Goal: Information Seeking & Learning: Learn about a topic

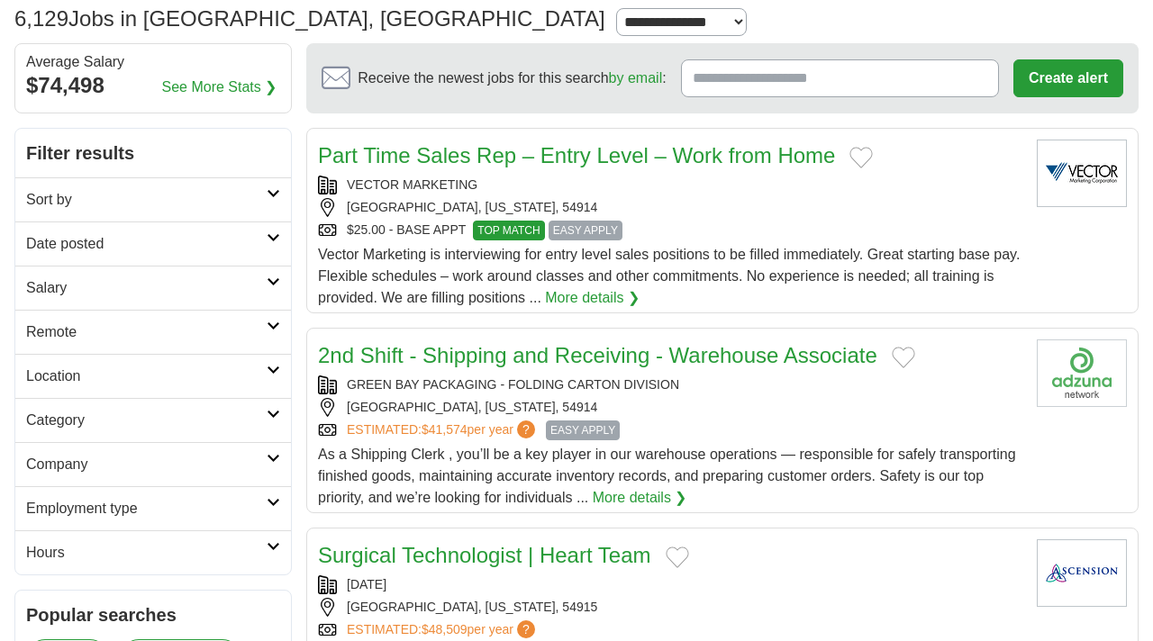
scroll to position [176, 0]
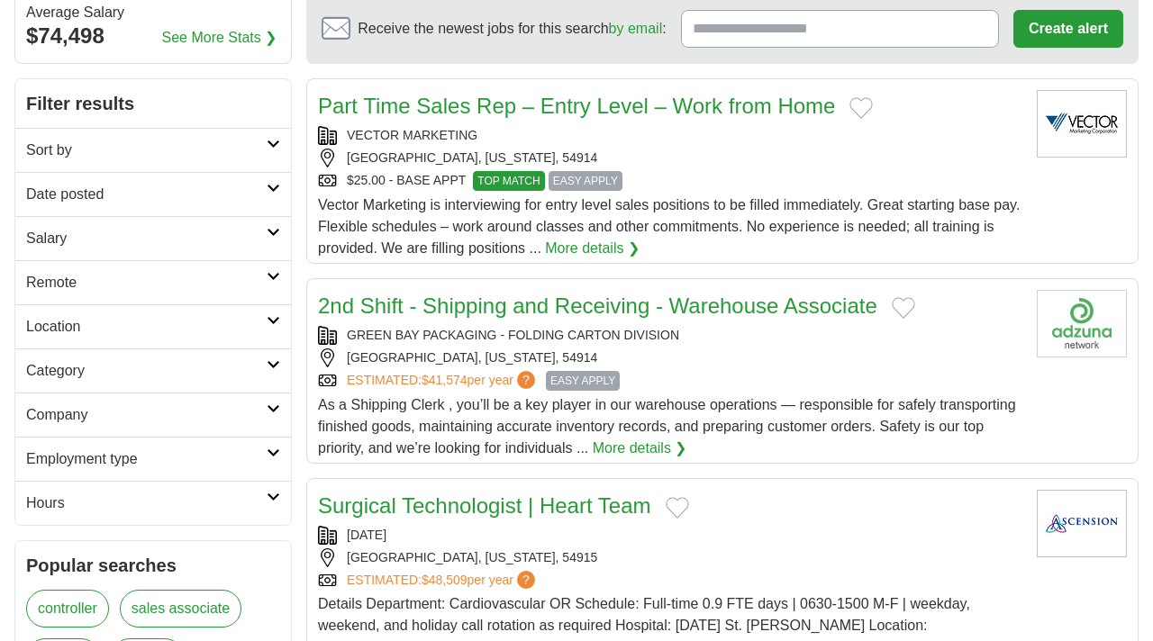
click at [216, 146] on h2 "Sort by" at bounding box center [146, 151] width 240 height 22
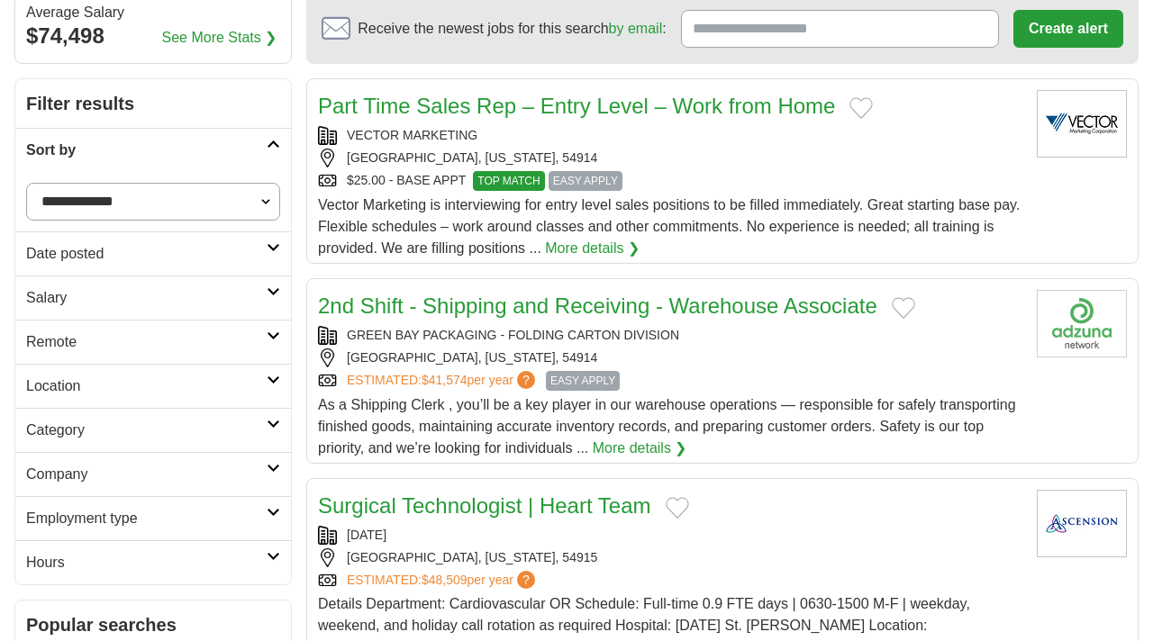
click at [216, 145] on h2 "Sort by" at bounding box center [146, 151] width 240 height 22
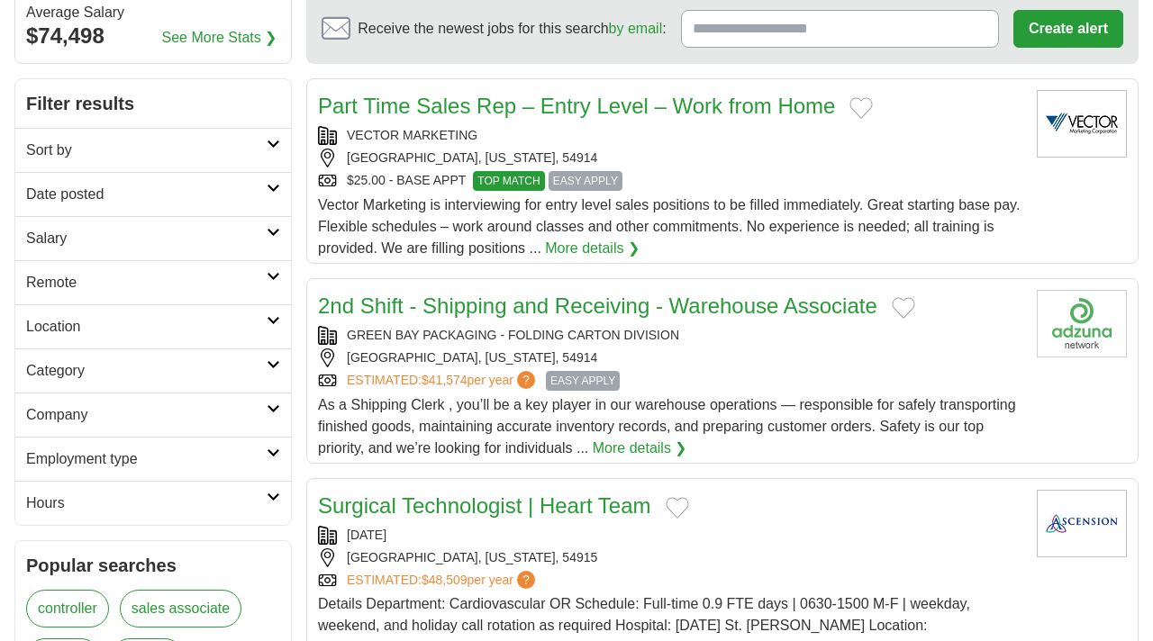
click at [191, 185] on h2 "Date posted" at bounding box center [146, 195] width 240 height 22
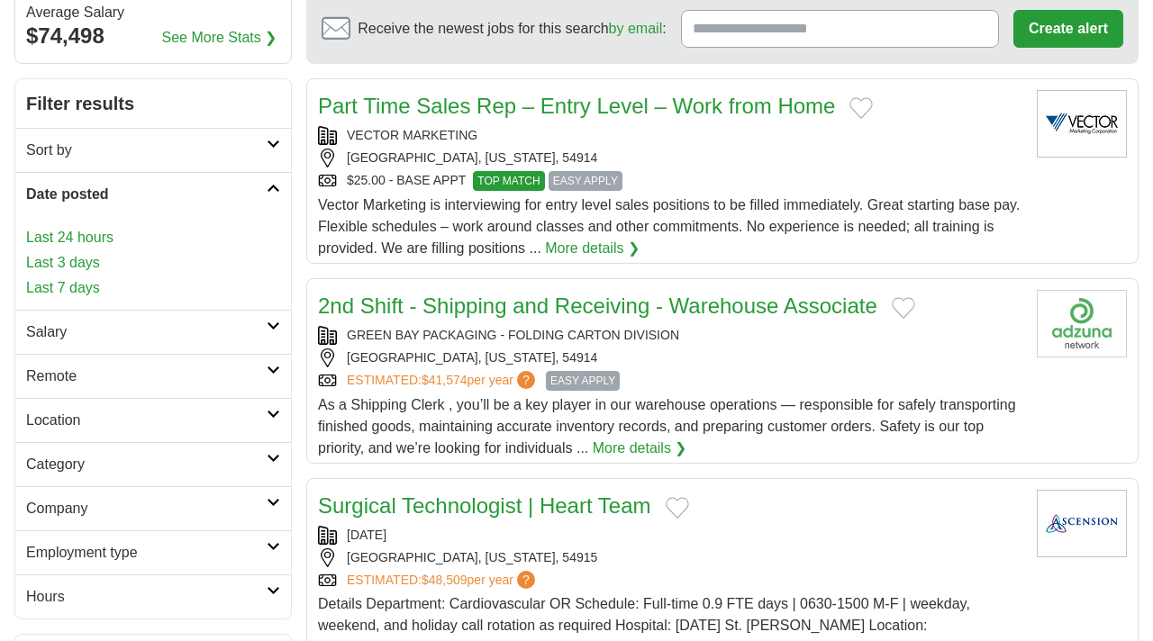
click at [90, 284] on link "Last 7 days" at bounding box center [153, 288] width 254 height 22
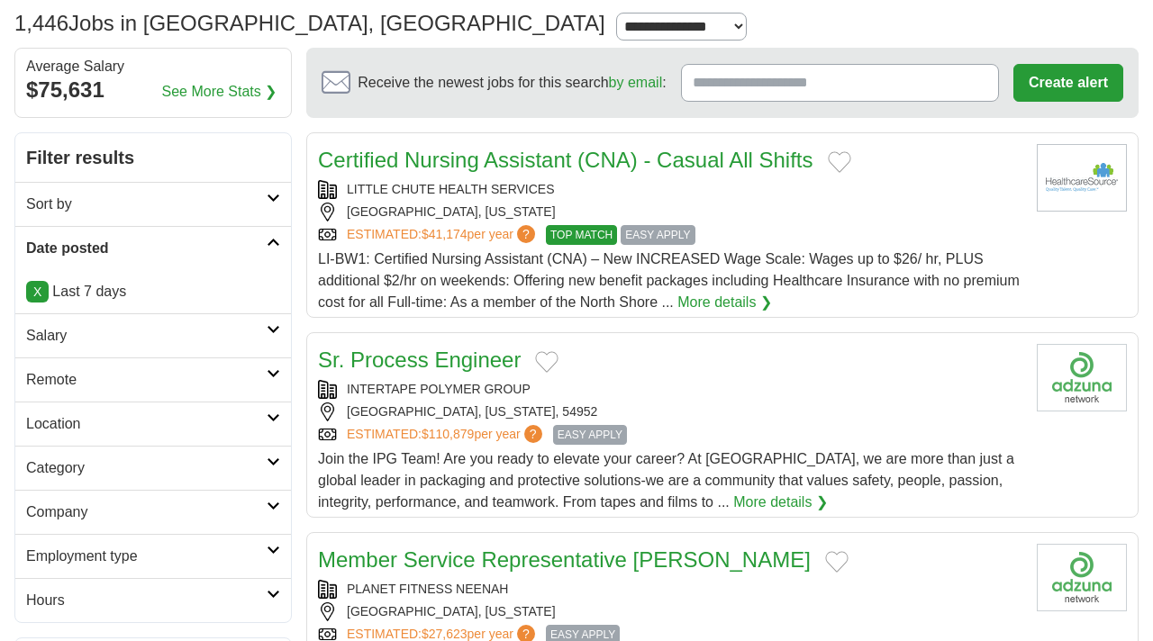
scroll to position [158, 0]
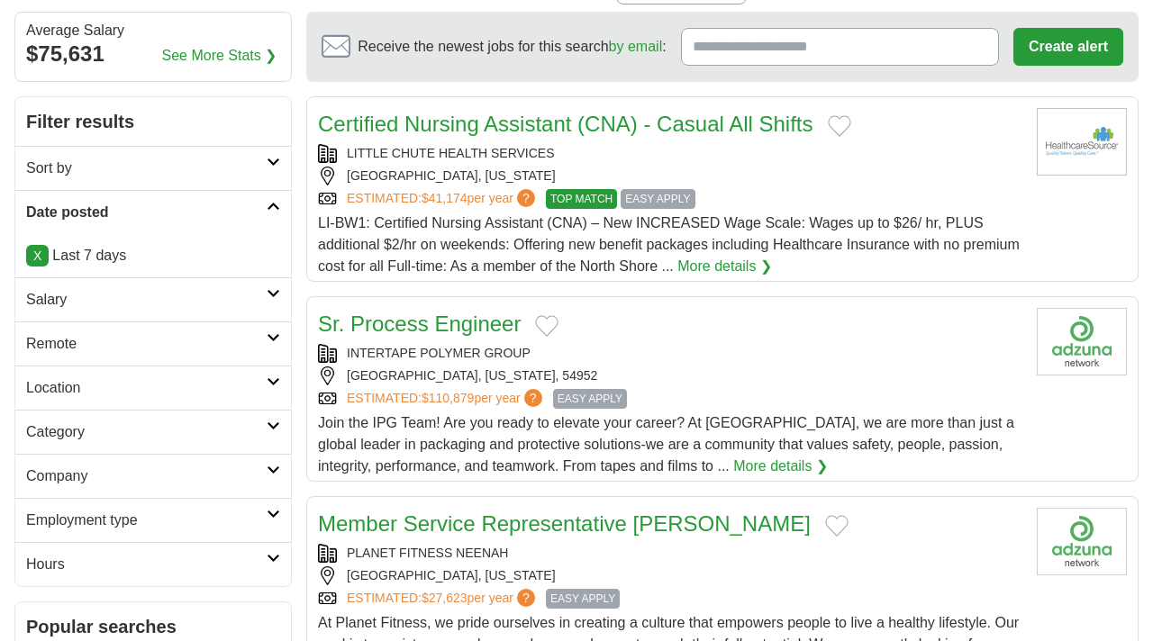
click at [135, 298] on h2 "Salary" at bounding box center [146, 300] width 240 height 22
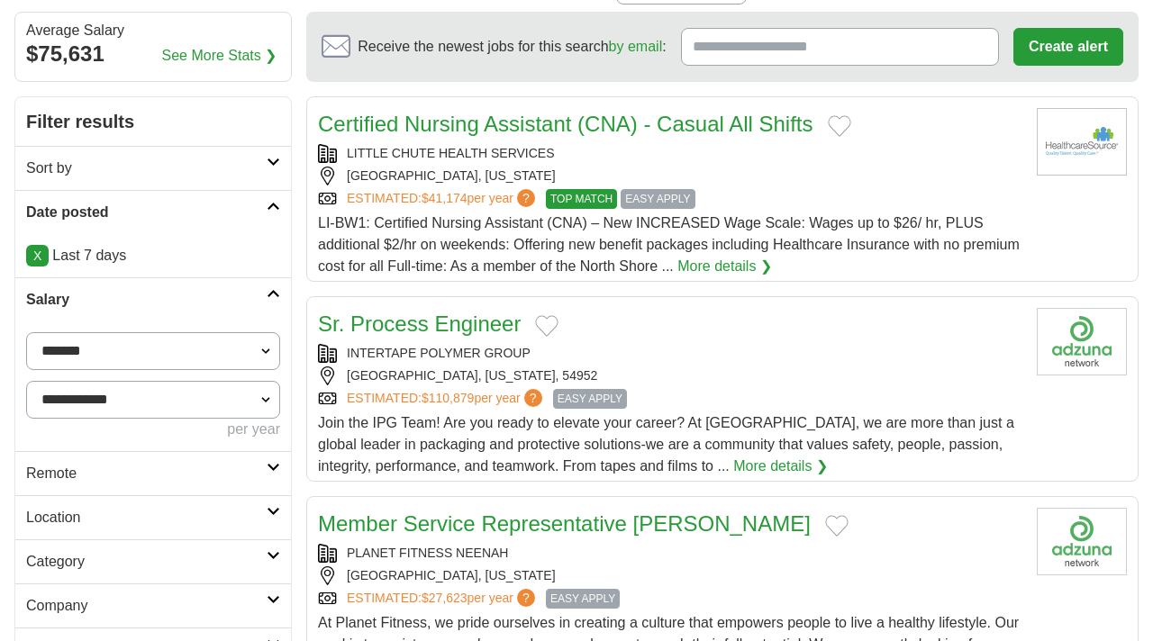
click at [141, 350] on select "**********" at bounding box center [153, 351] width 254 height 38
select select "*****"
click at [26, 332] on select "**********" at bounding box center [153, 351] width 254 height 38
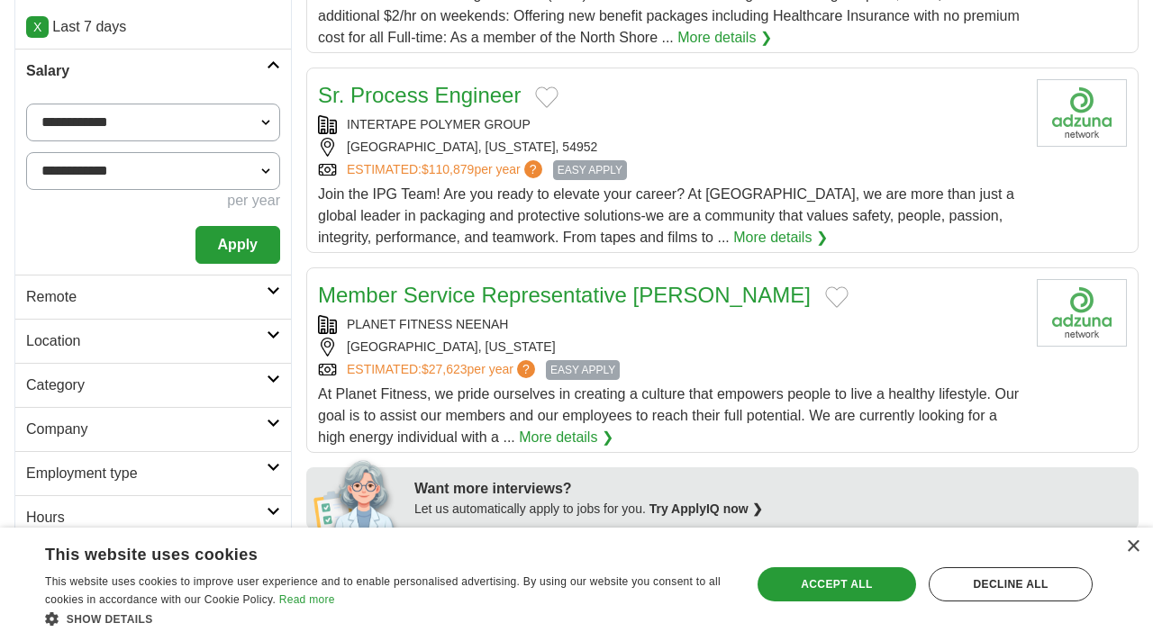
scroll to position [389, 0]
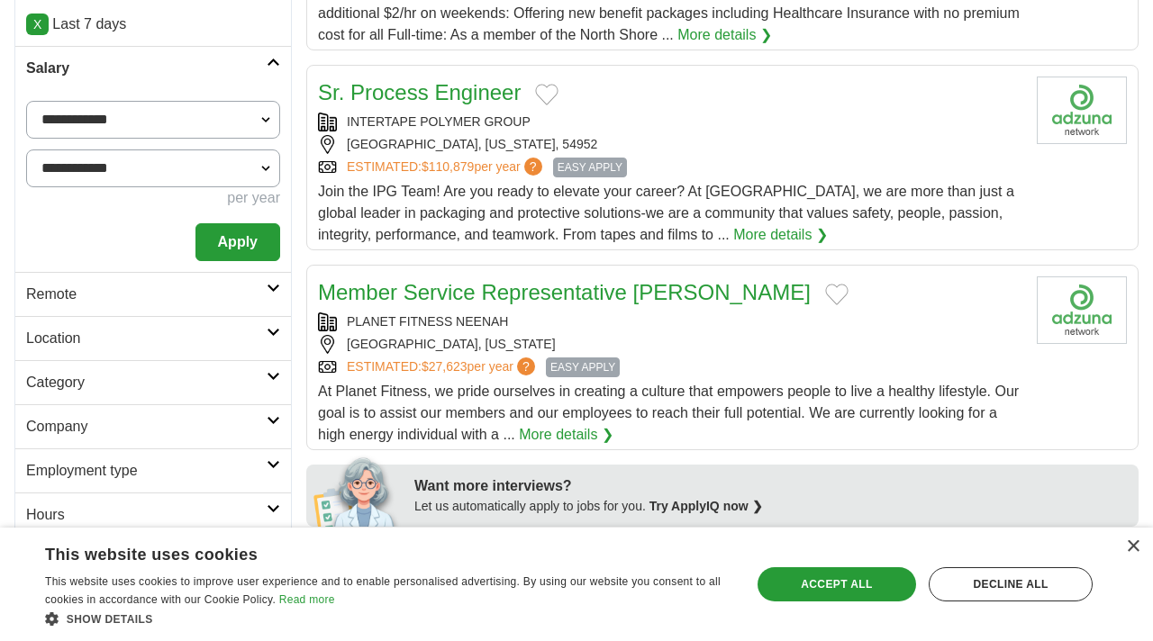
click at [89, 375] on h2 "Category" at bounding box center [146, 383] width 240 height 22
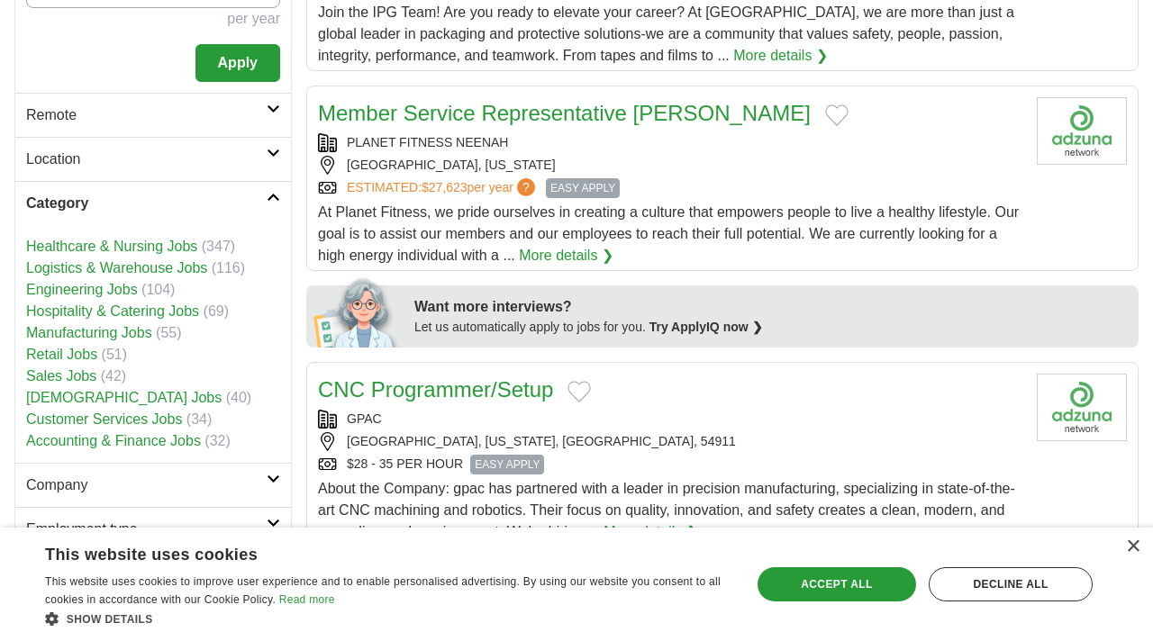
scroll to position [581, 0]
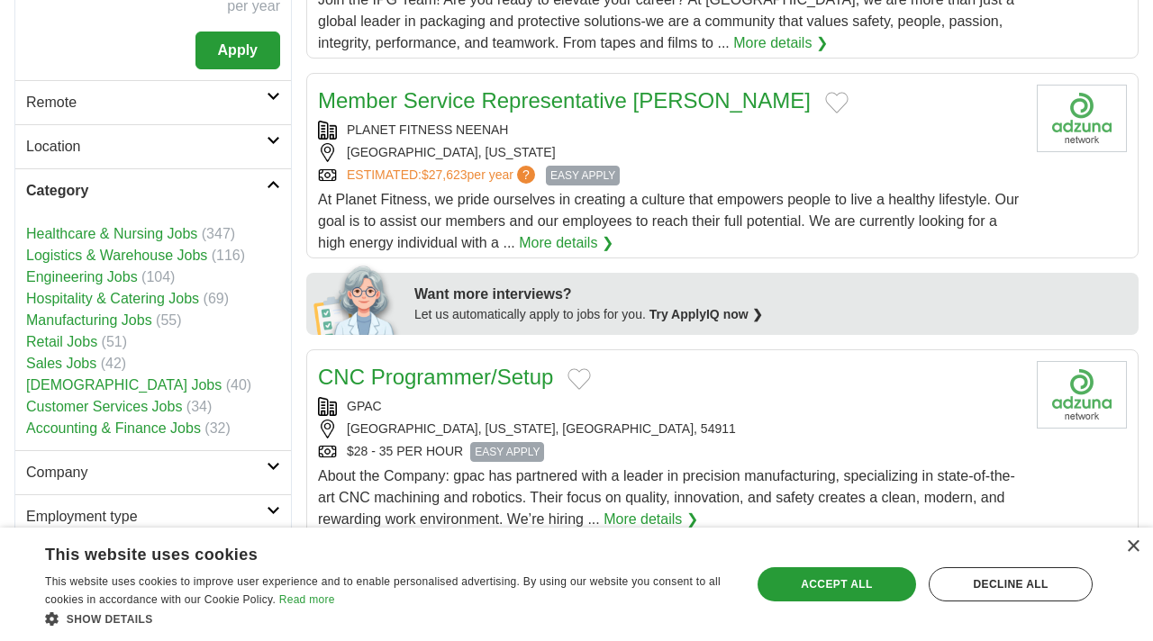
click at [79, 400] on link "Customer Services Jobs" at bounding box center [104, 406] width 156 height 15
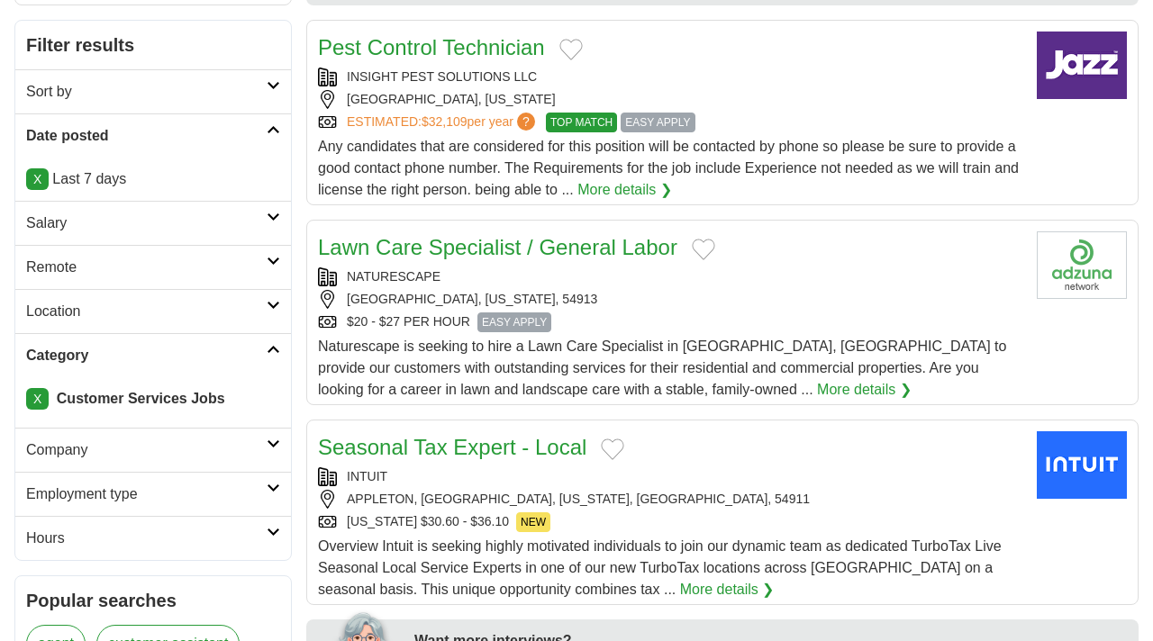
scroll to position [313, 0]
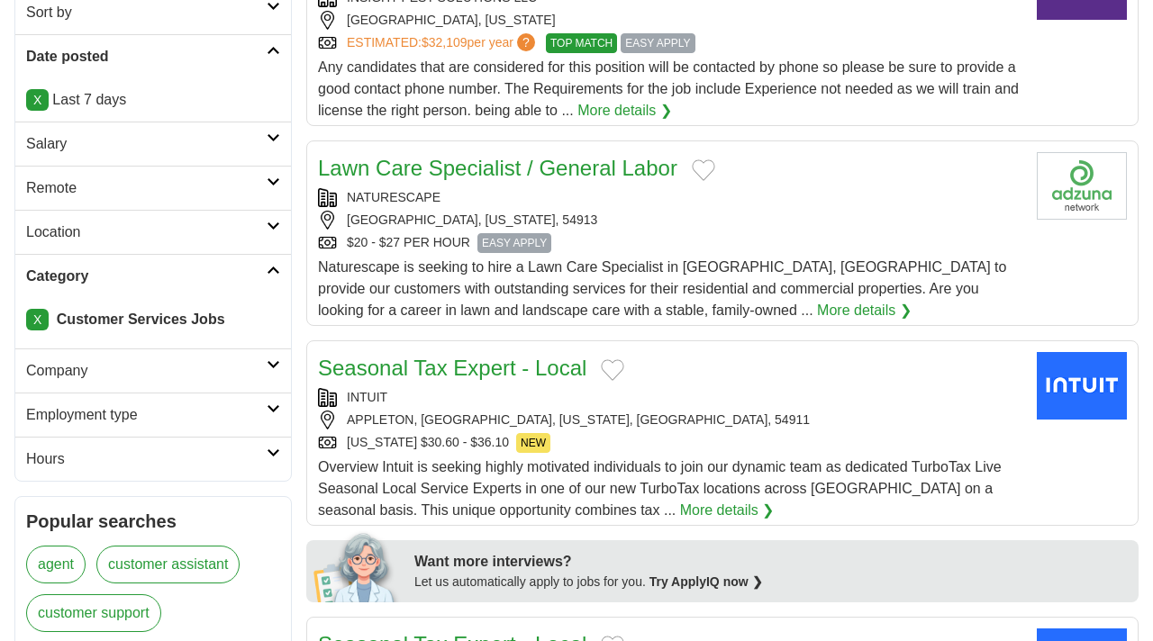
click at [148, 417] on h2 "Employment type" at bounding box center [146, 415] width 240 height 22
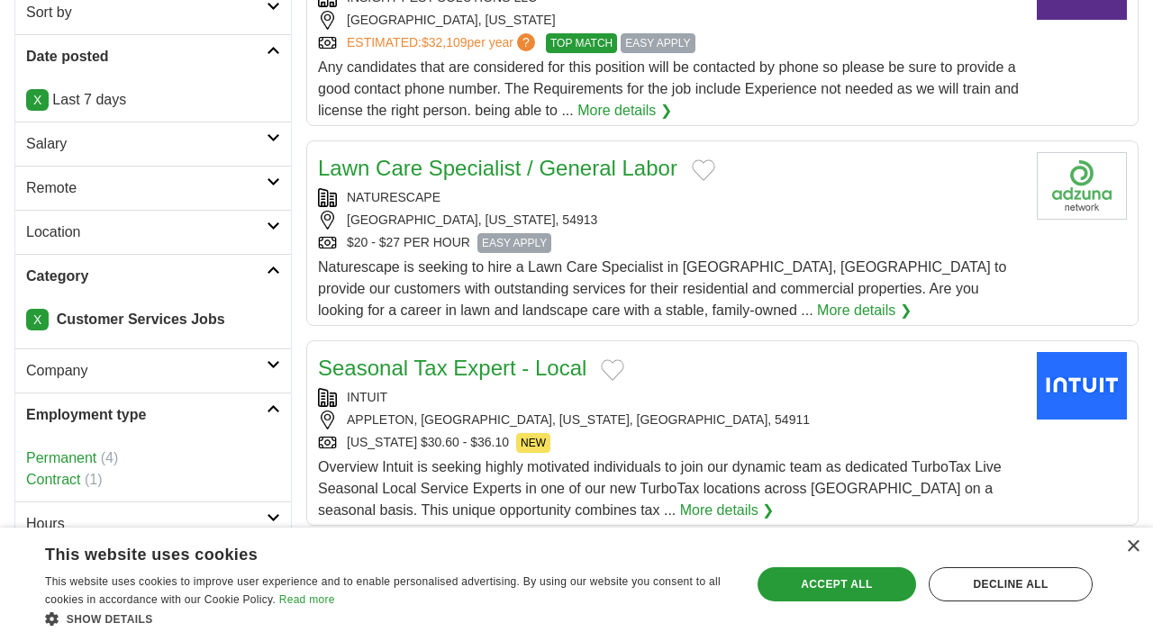
click at [149, 419] on h2 "Employment type" at bounding box center [146, 415] width 240 height 22
click at [175, 360] on h2 "Company" at bounding box center [146, 371] width 240 height 22
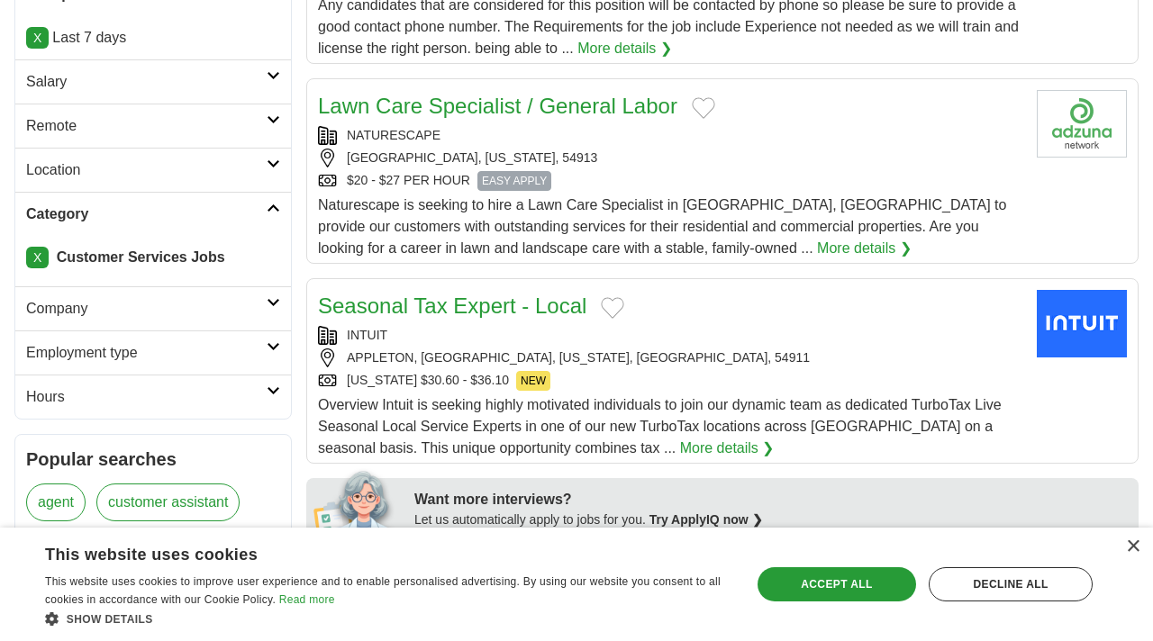
scroll to position [401, 0]
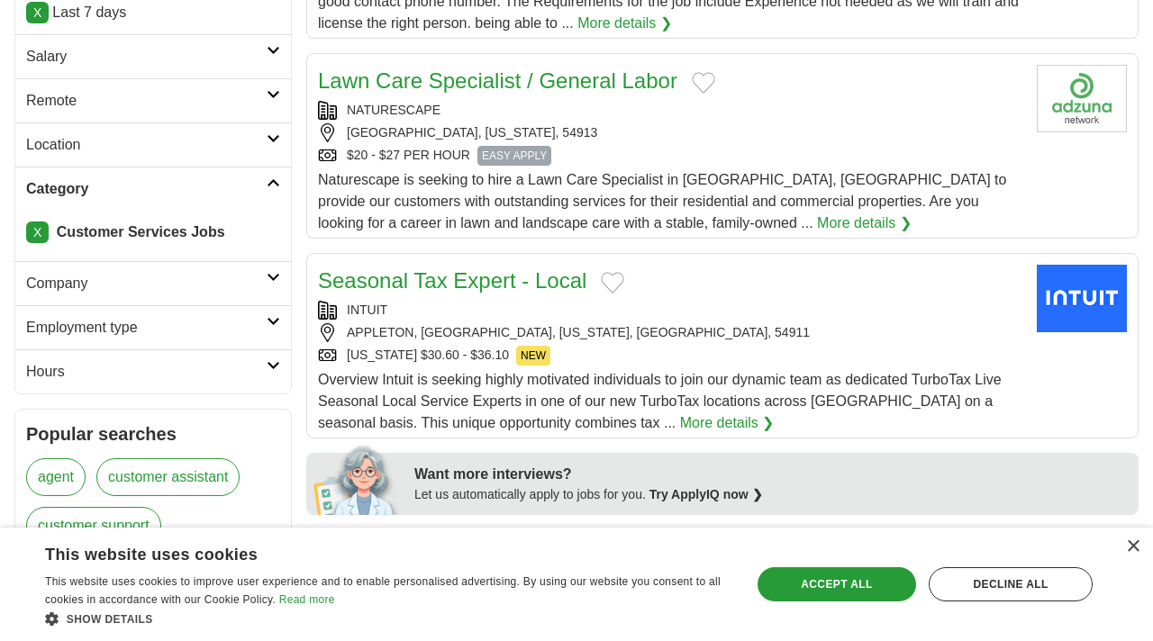
click at [175, 364] on h2 "Hours" at bounding box center [146, 372] width 240 height 22
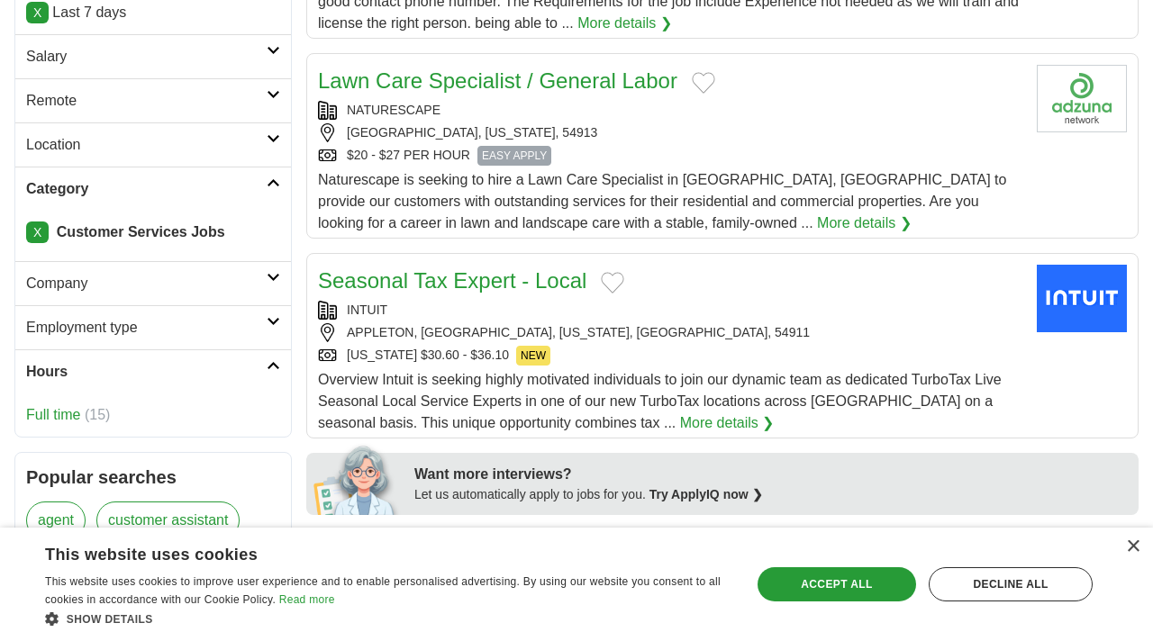
click at [80, 412] on li "Full time (15)" at bounding box center [153, 415] width 254 height 22
click at [65, 412] on link "Full time" at bounding box center [53, 414] width 54 height 15
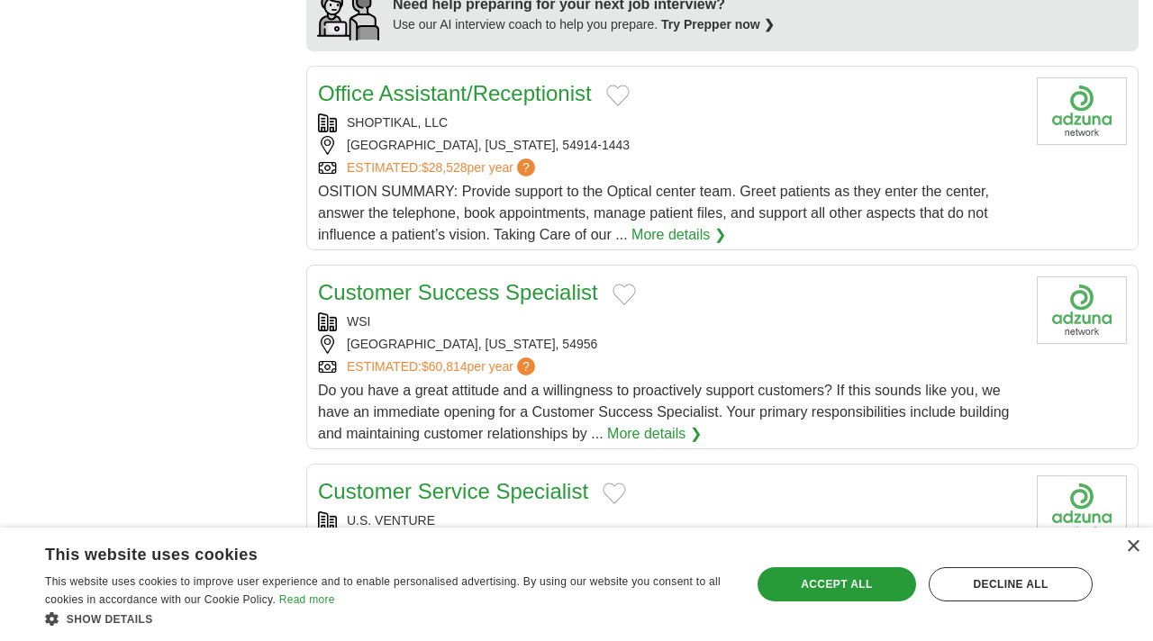
scroll to position [1697, 0]
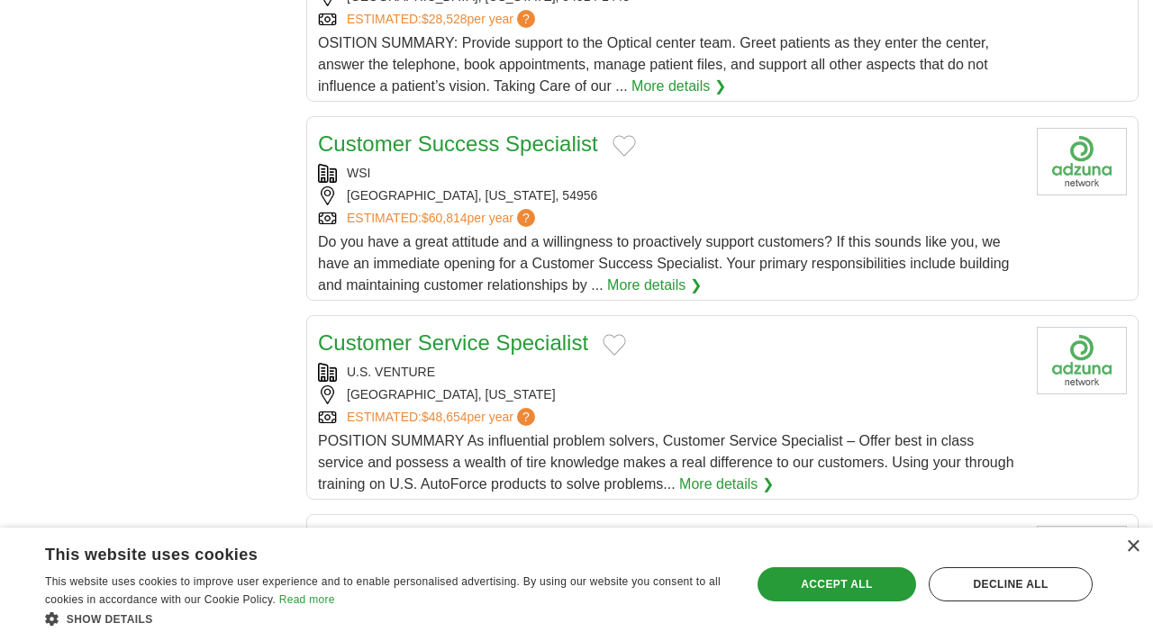
click at [641, 291] on link "More details ❯" at bounding box center [654, 286] width 95 height 22
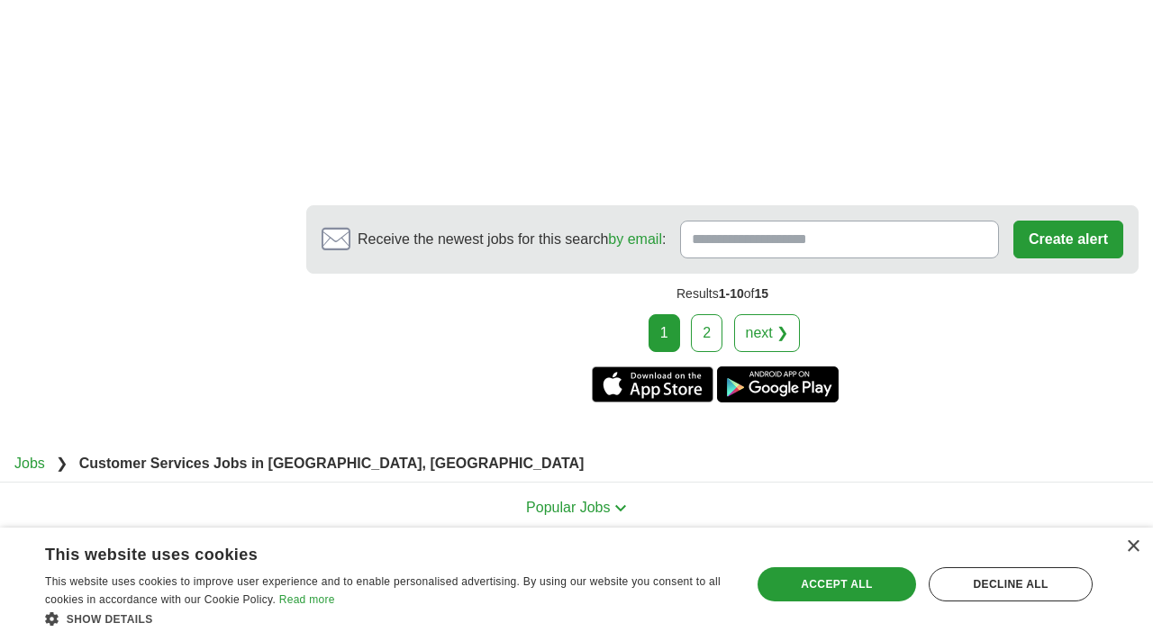
scroll to position [3381, 0]
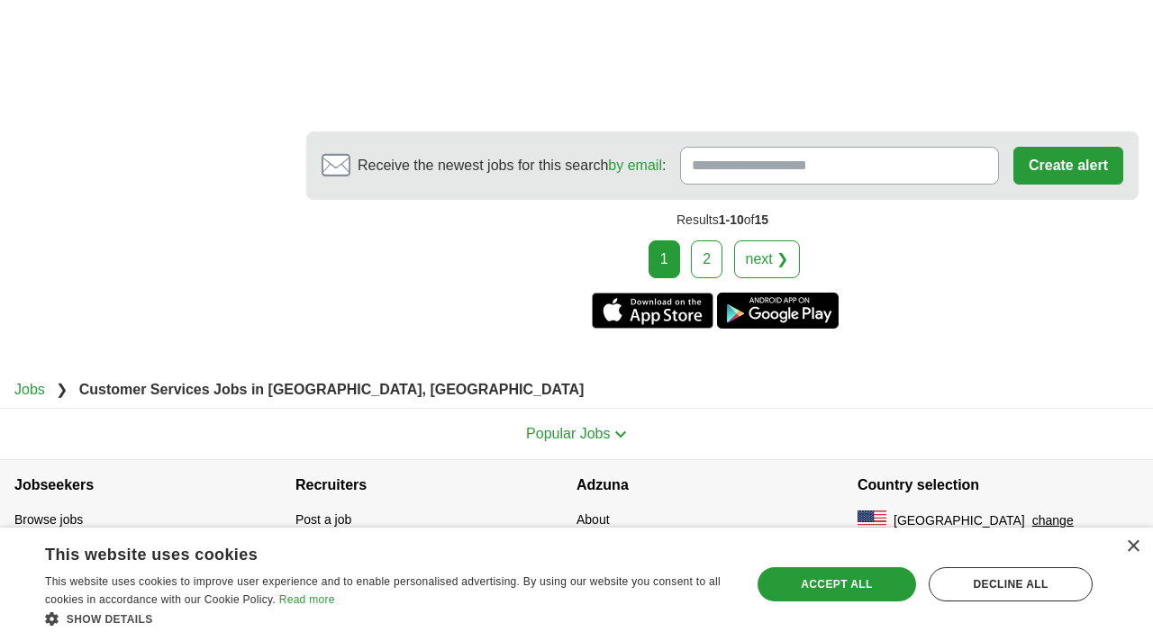
click at [712, 259] on link "2" at bounding box center [707, 259] width 32 height 38
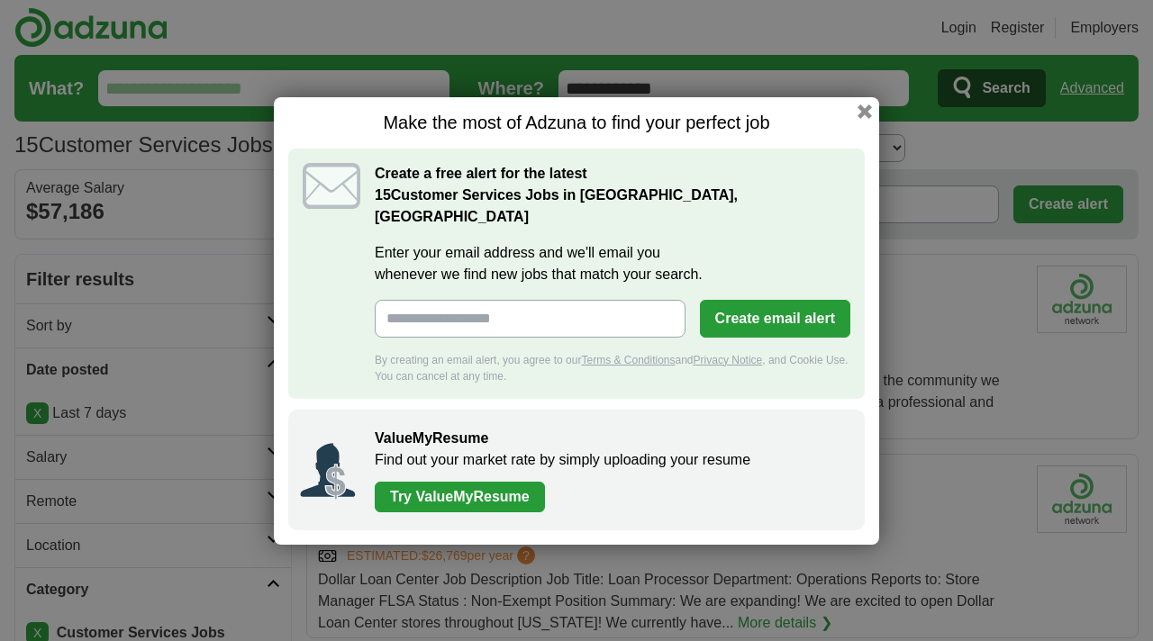
click at [861, 115] on button "button" at bounding box center [864, 111] width 14 height 14
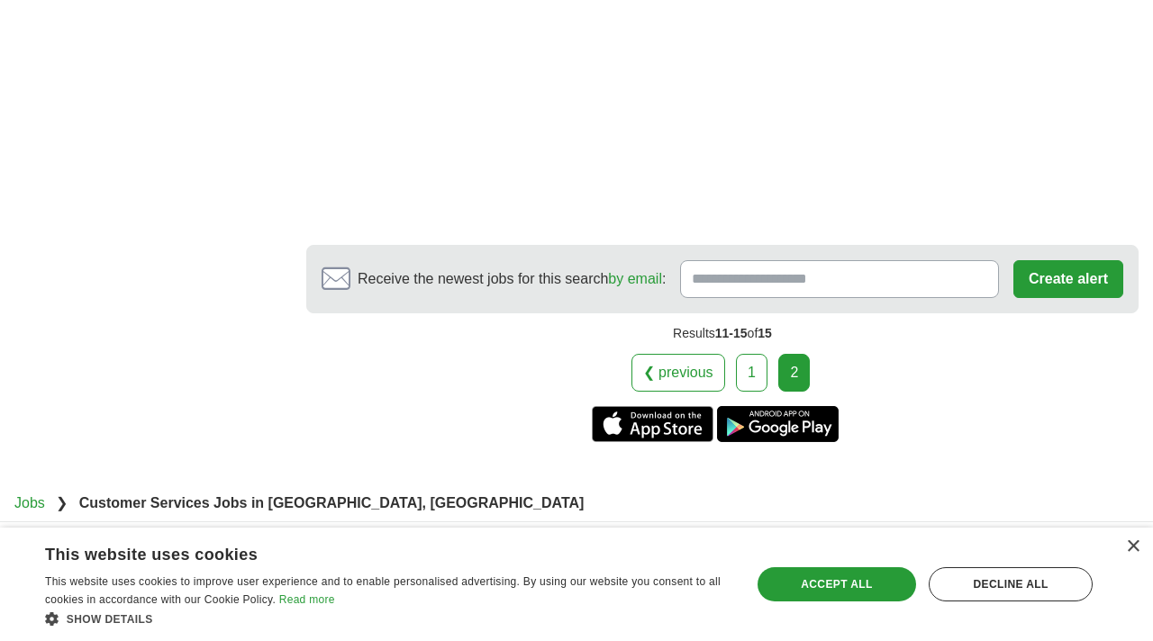
scroll to position [2473, 0]
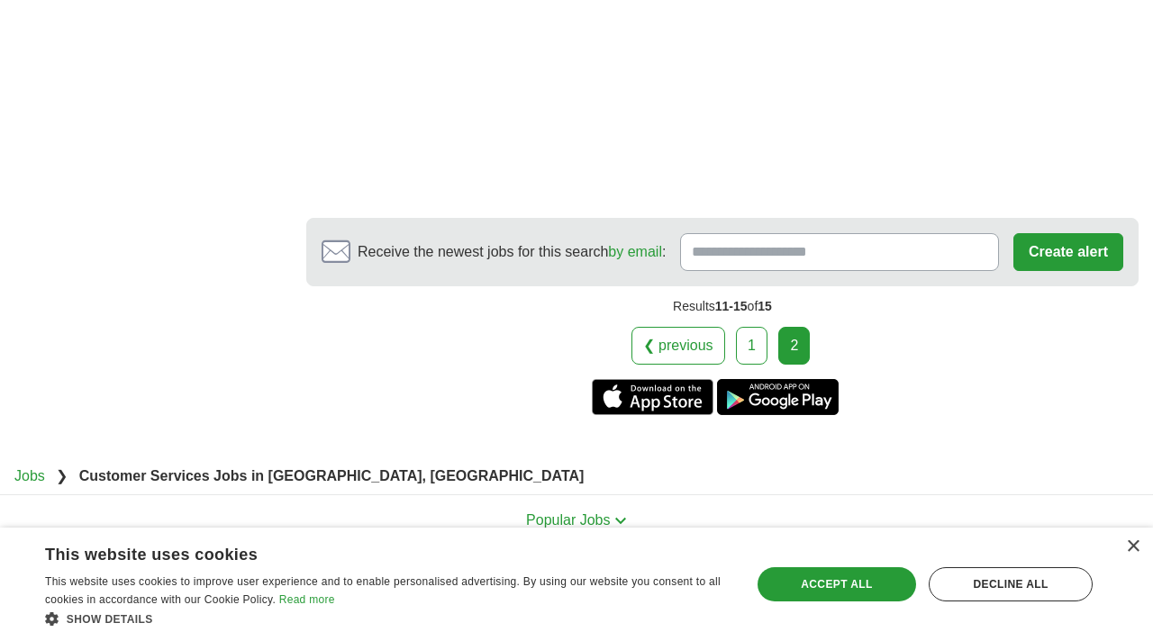
click at [746, 327] on link "1" at bounding box center [752, 346] width 32 height 38
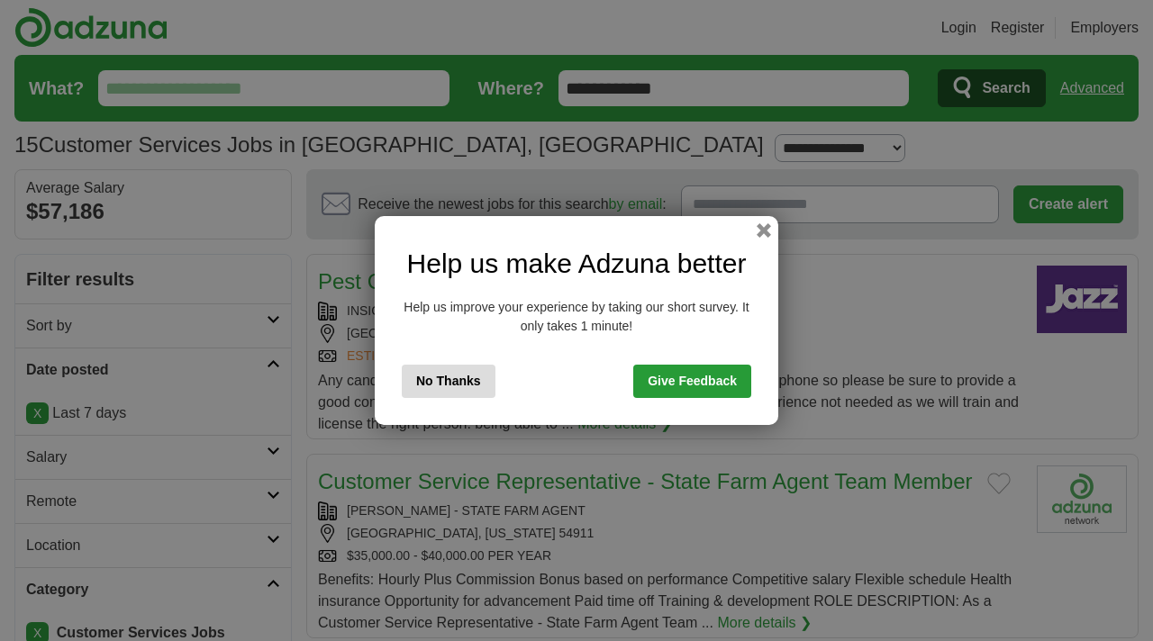
click at [466, 383] on button "No Thanks" at bounding box center [449, 381] width 94 height 33
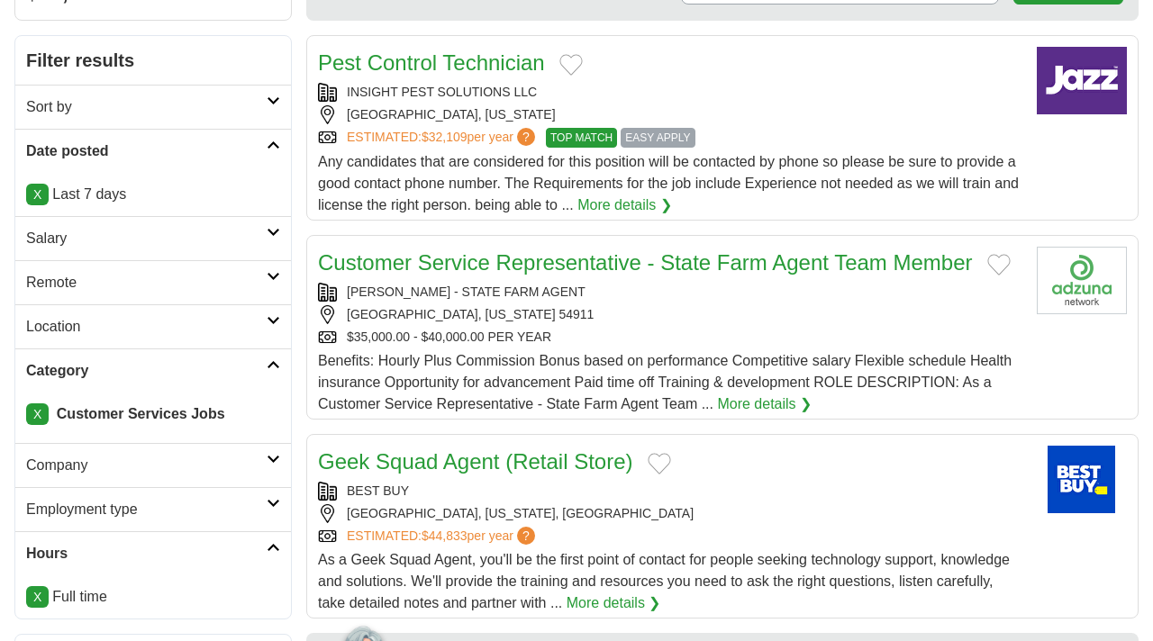
scroll to position [225, 0]
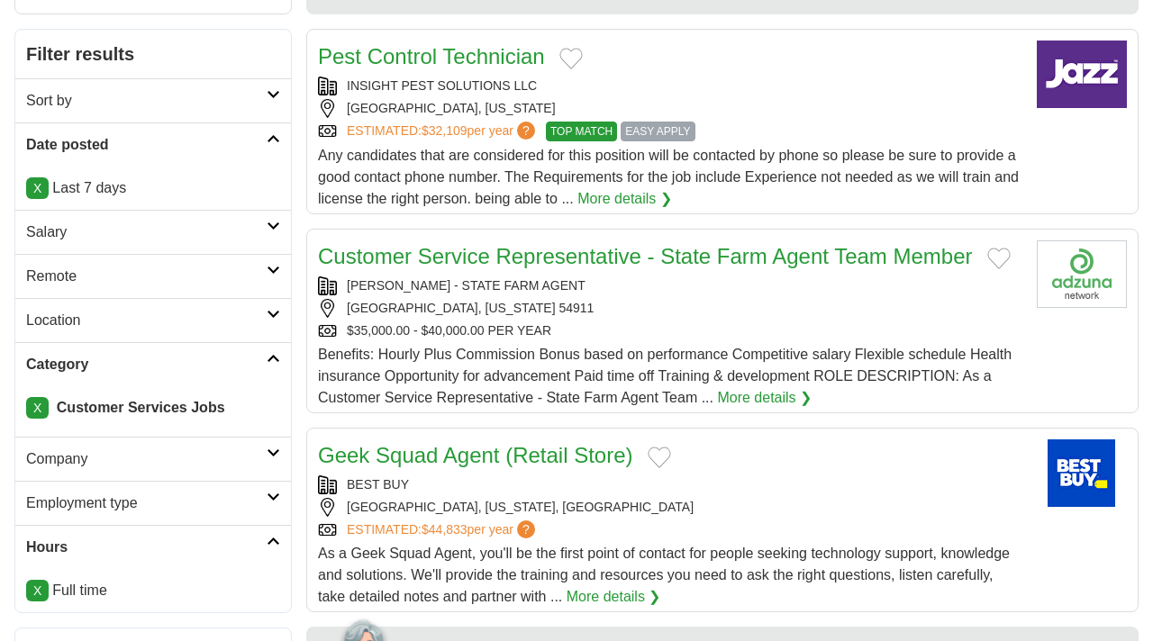
click at [40, 412] on link "X" at bounding box center [37, 408] width 23 height 22
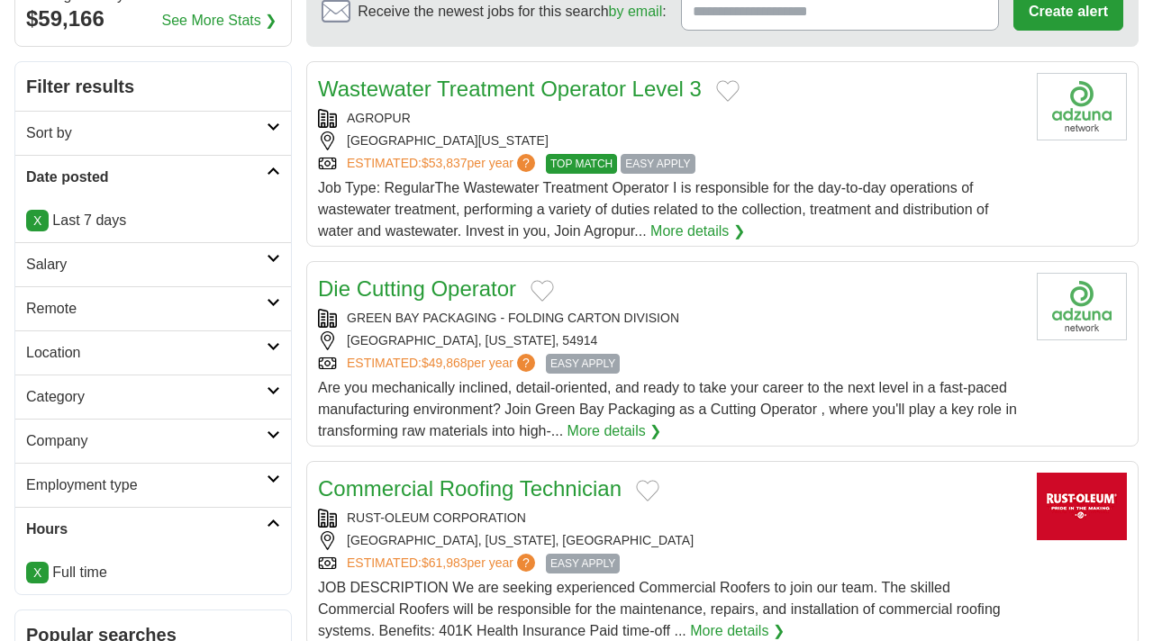
scroll to position [230, 0]
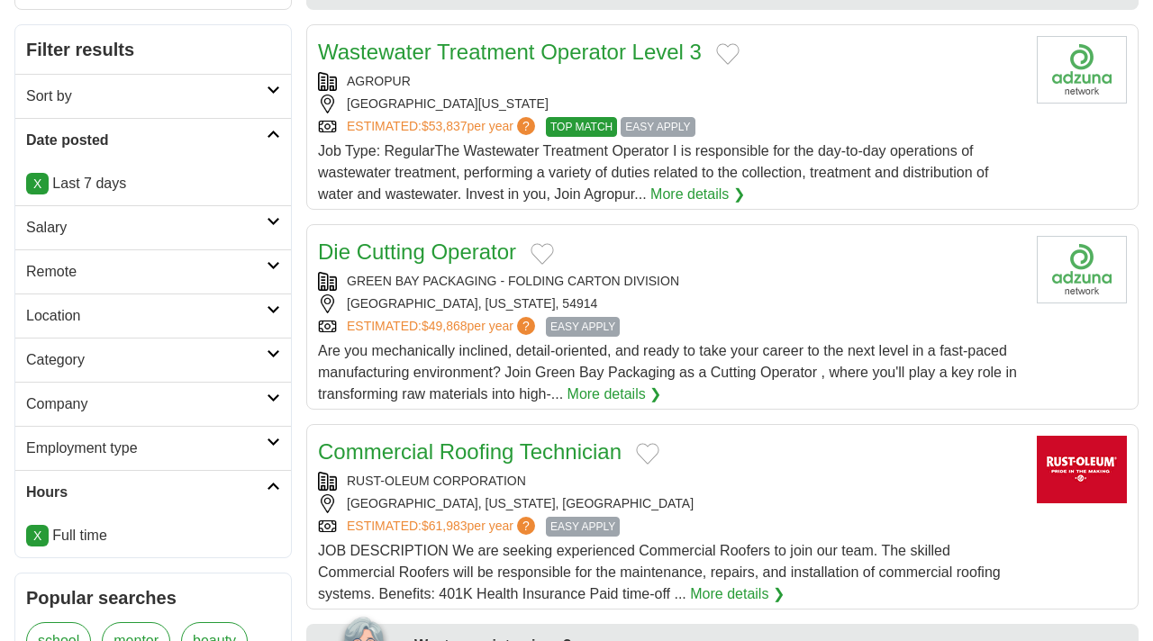
click at [273, 370] on link "Category" at bounding box center [153, 360] width 276 height 44
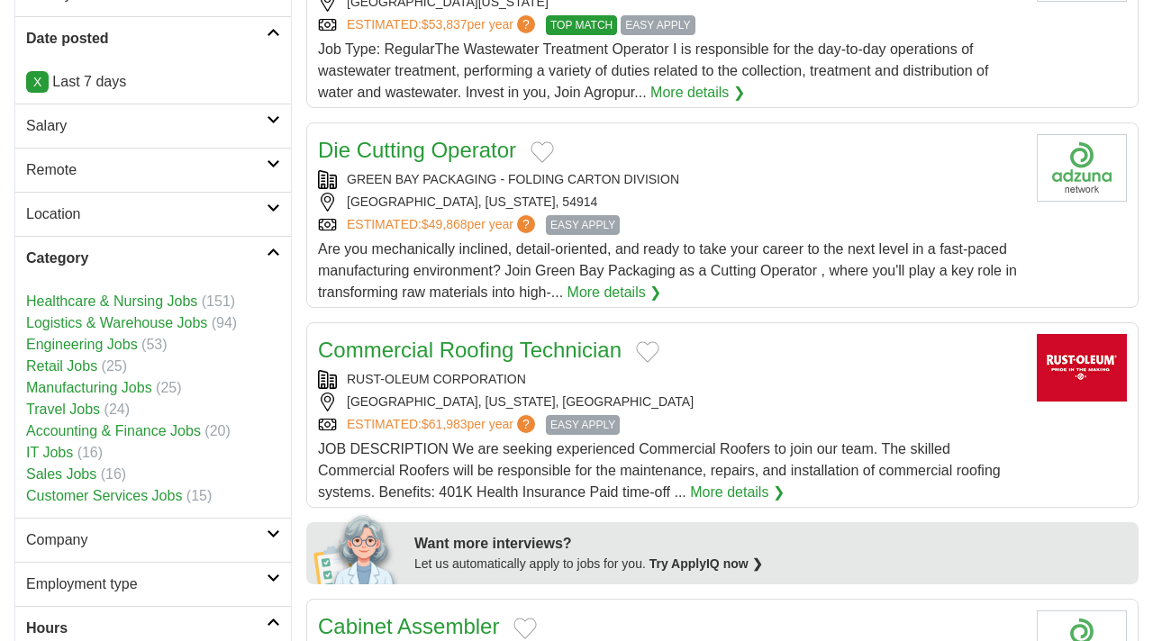
scroll to position [334, 0]
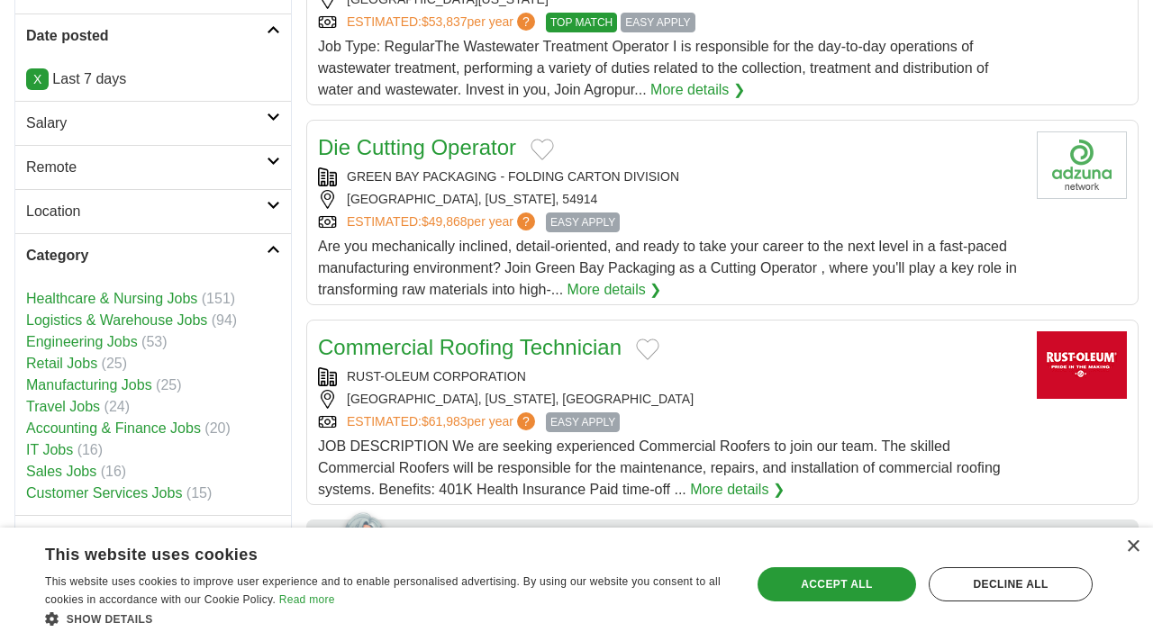
click at [149, 265] on h2 "Category" at bounding box center [146, 256] width 240 height 22
